Goal: Information Seeking & Learning: Learn about a topic

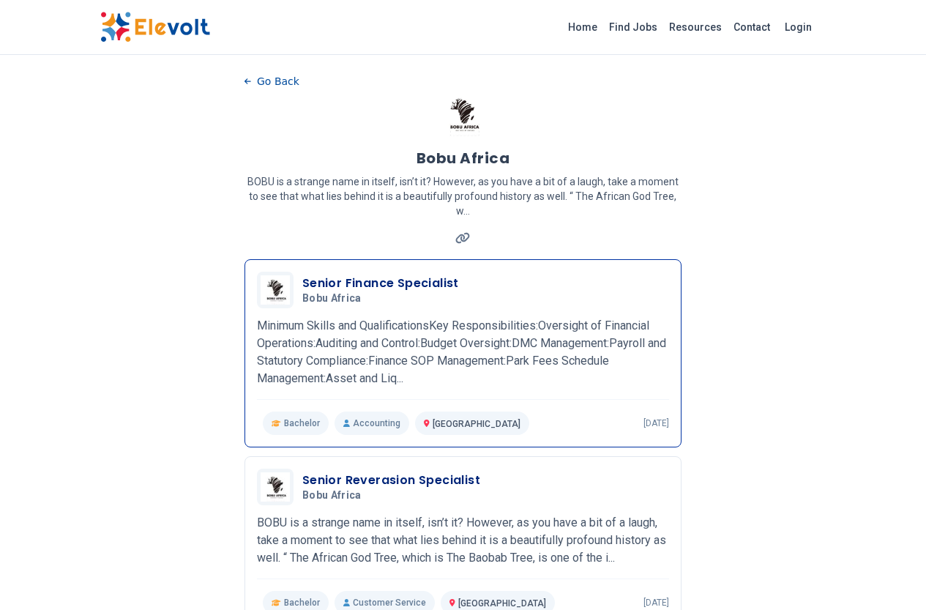
click at [302, 275] on h3 "Senior Finance Specialist" at bounding box center [380, 284] width 157 height 18
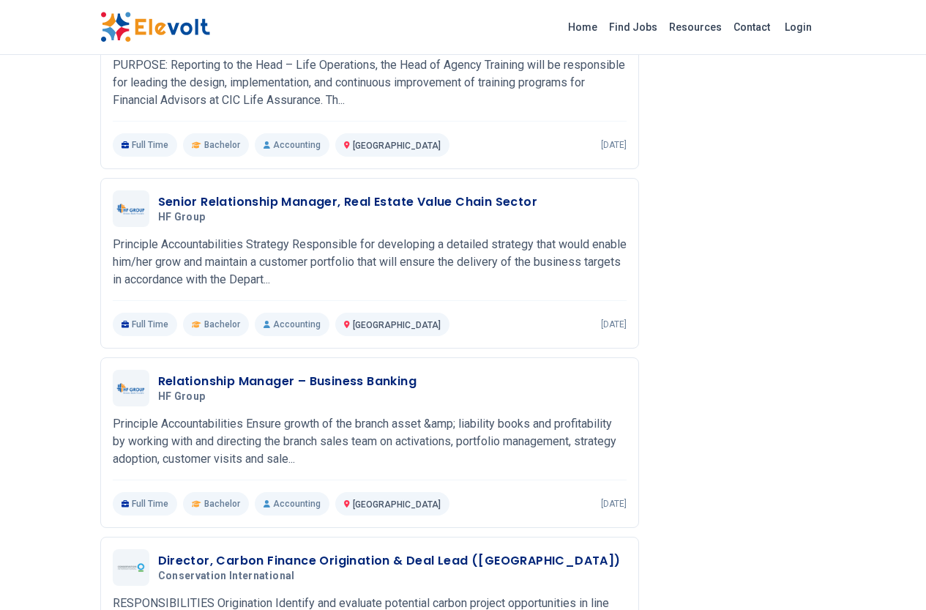
scroll to position [1830, 0]
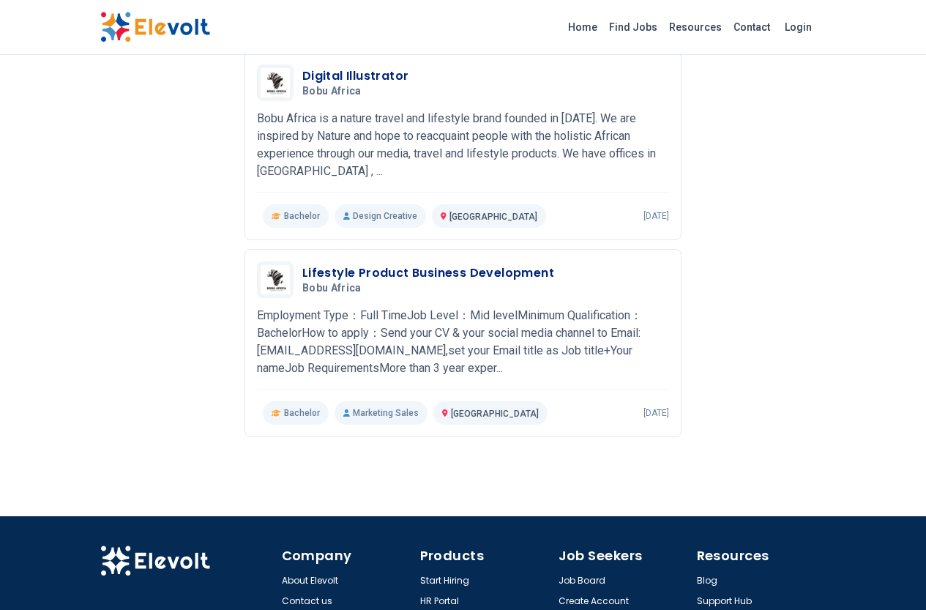
scroll to position [982, 0]
